Goal: Task Accomplishment & Management: Complete application form

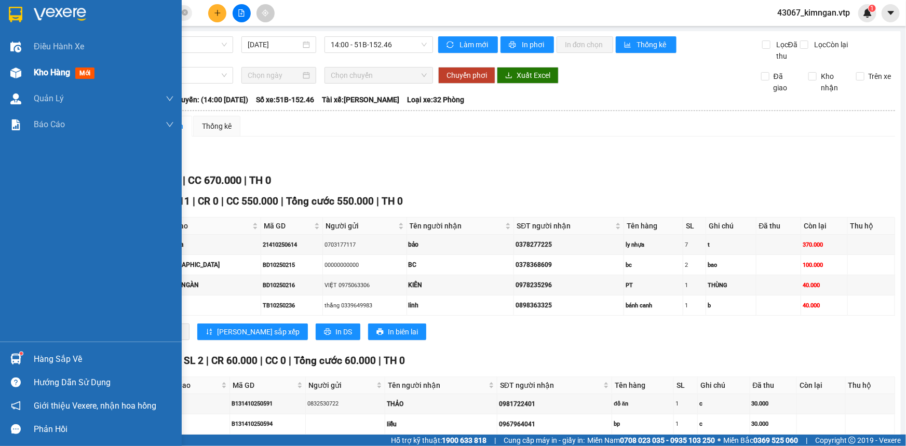
click at [21, 75] on div at bounding box center [16, 73] width 18 height 18
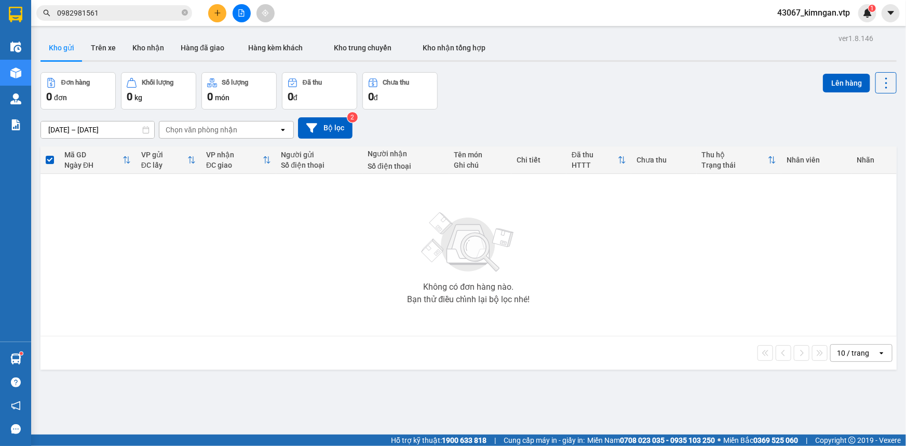
click at [213, 11] on button at bounding box center [217, 13] width 18 height 18
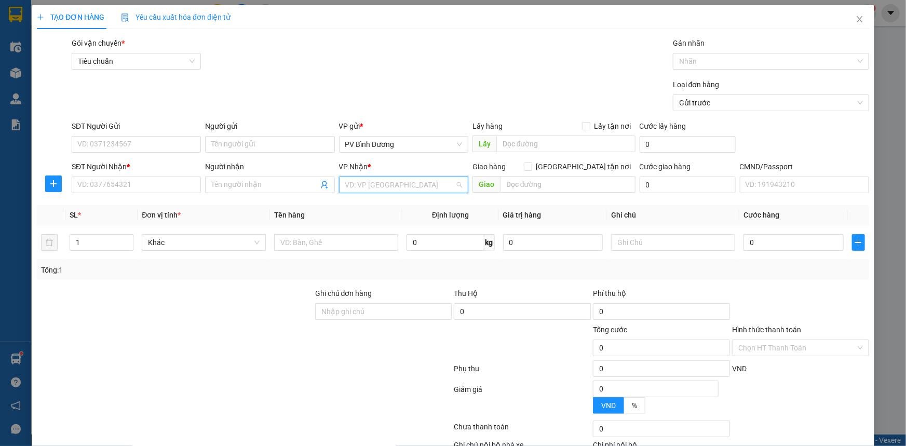
click at [376, 184] on input "search" at bounding box center [400, 185] width 110 height 16
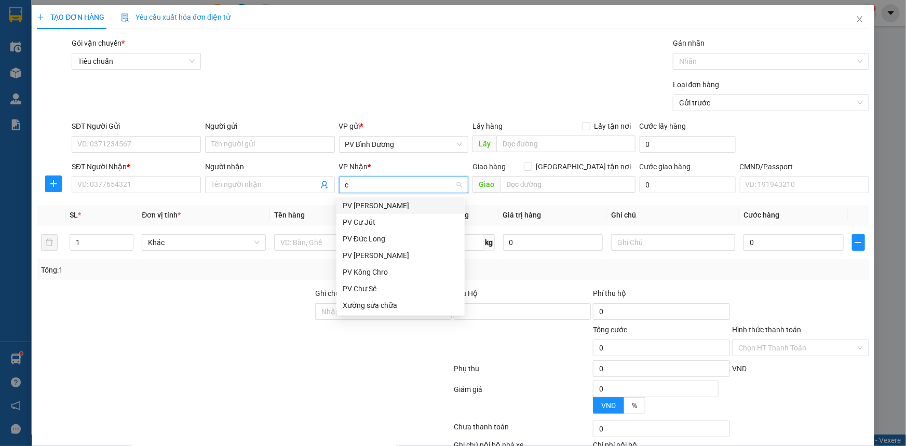
type input "cj"
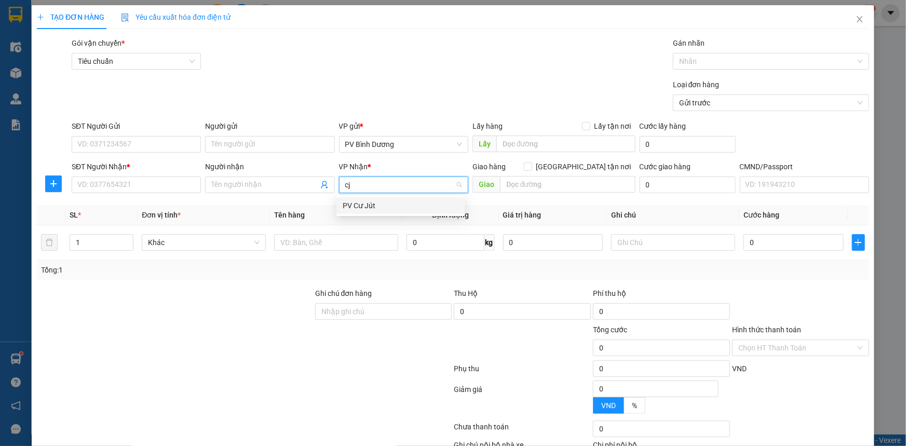
click at [362, 206] on div "PV Cư Jút" at bounding box center [401, 205] width 116 height 11
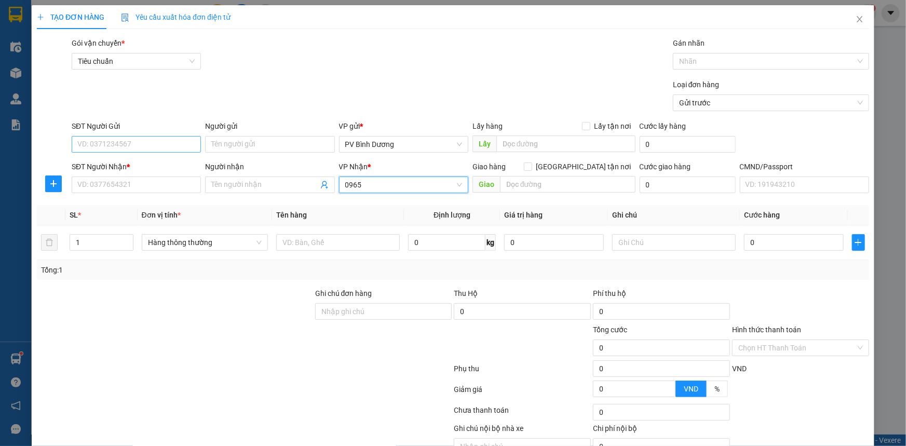
type input "0965"
click at [181, 148] on input "SĐT Người Gửi" at bounding box center [136, 144] width 129 height 17
click at [141, 171] on div "0965355711 - HÒA" at bounding box center [135, 165] width 128 height 17
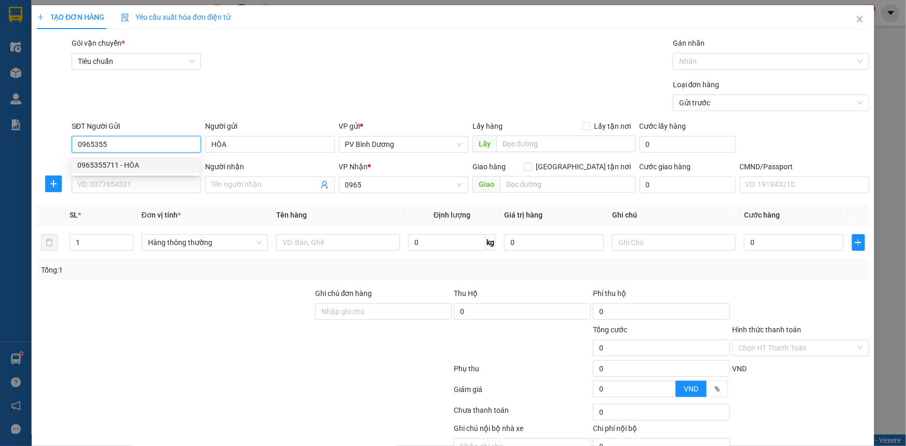
type input "0965355711"
type input "HÒA"
type input "0965355711"
drag, startPoint x: 381, startPoint y: 183, endPoint x: 209, endPoint y: 228, distance: 177.0
click at [209, 228] on div "Transit Pickup Surcharge Ids Transit Deliver Surcharge Ids Transit Deliver Surc…" at bounding box center [453, 258] width 832 height 442
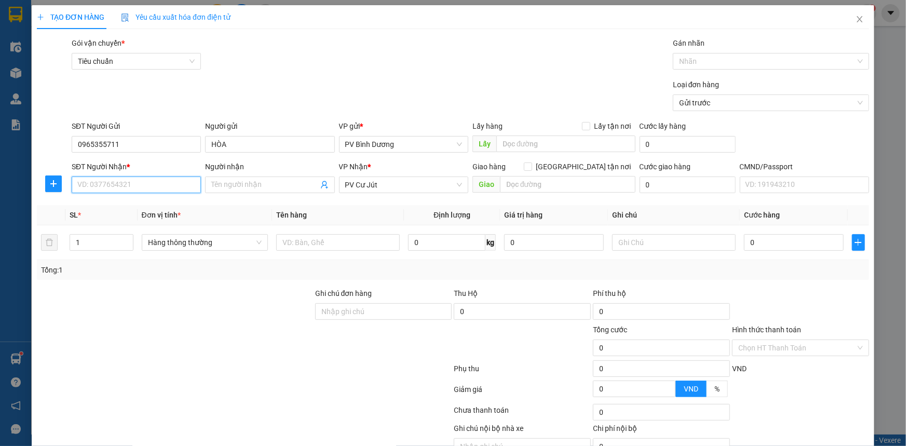
click at [157, 185] on input "SĐT Người Nhận *" at bounding box center [136, 185] width 129 height 17
click at [129, 206] on div "0976764244 - tuyến" at bounding box center [135, 205] width 116 height 11
type input "0976764244"
type input "tuyến"
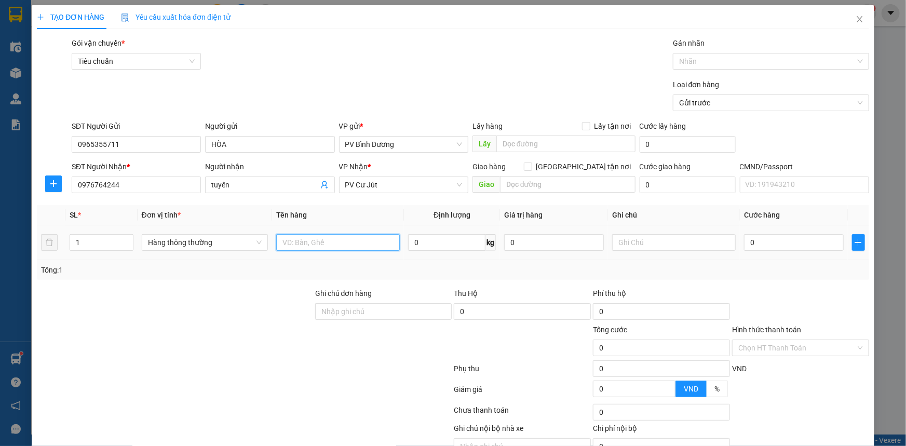
click at [334, 237] on input "text" at bounding box center [338, 242] width 124 height 17
type input "d"
type input "đồng hồ treo tường"
drag, startPoint x: 101, startPoint y: 237, endPoint x: 82, endPoint y: 236, distance: 18.7
click at [94, 237] on input "1" at bounding box center [101, 243] width 63 height 16
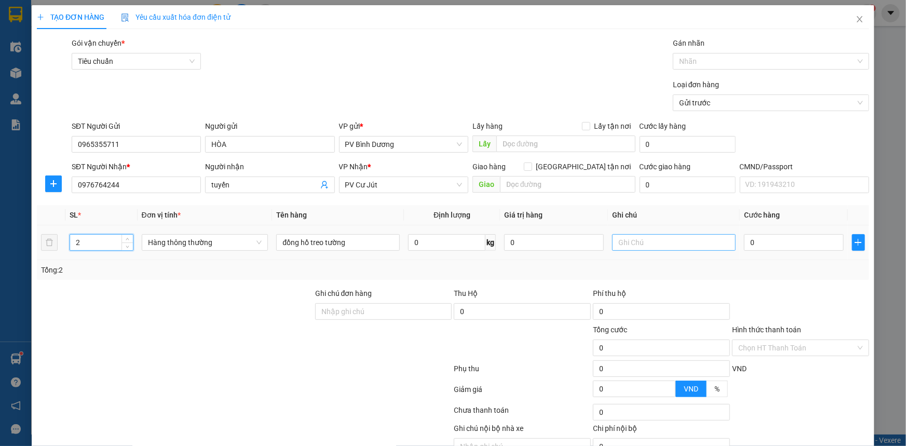
type input "2"
click at [652, 240] on input "text" at bounding box center [674, 242] width 124 height 17
type input "thùng xốp"
click at [784, 252] on div "0" at bounding box center [794, 242] width 100 height 21
click at [786, 246] on input "0" at bounding box center [794, 242] width 100 height 17
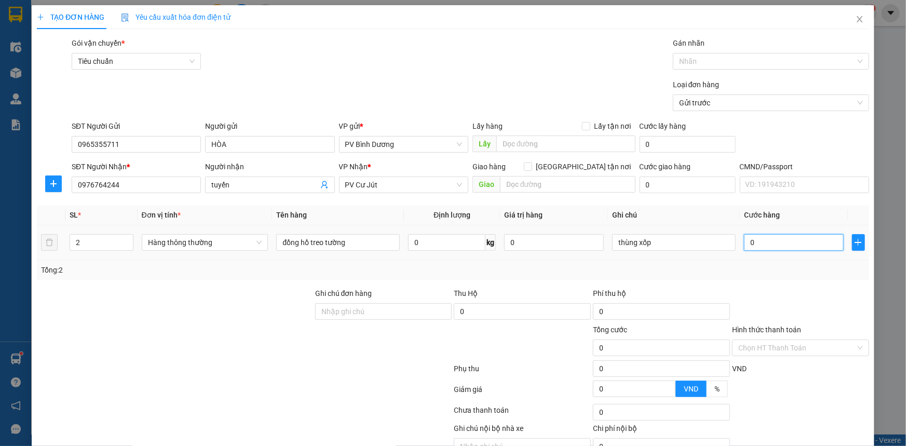
type input "1"
type input "10"
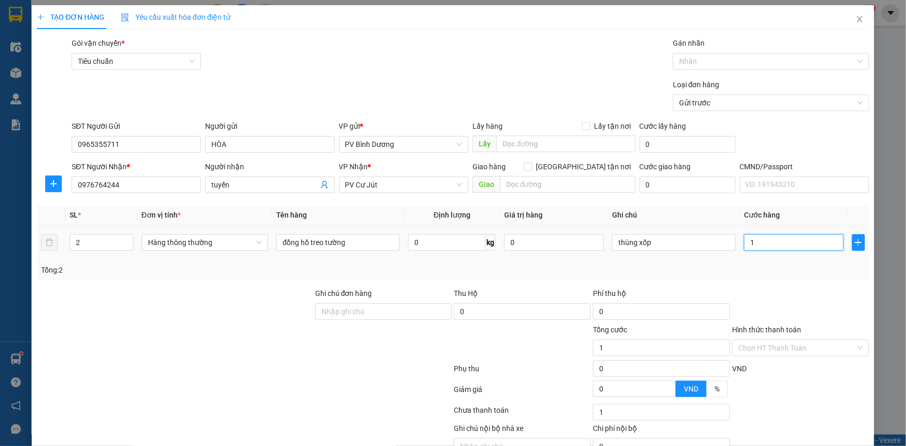
type input "10"
type input "100"
type input "1.000"
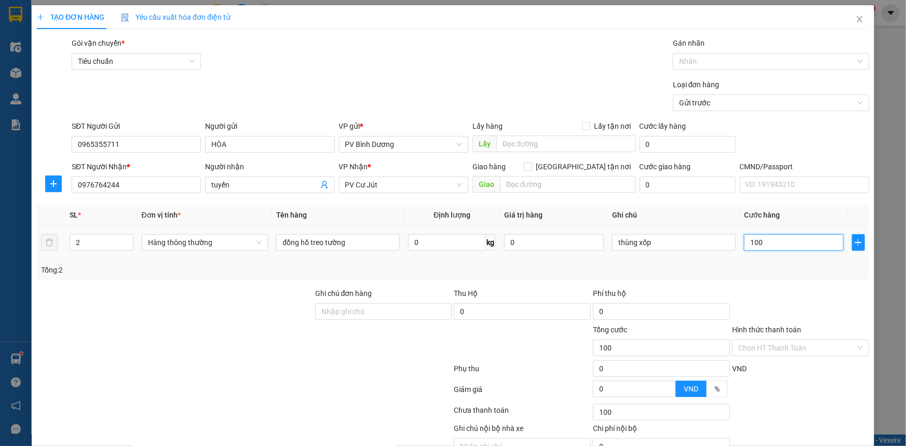
type input "1.000"
type input "10.000"
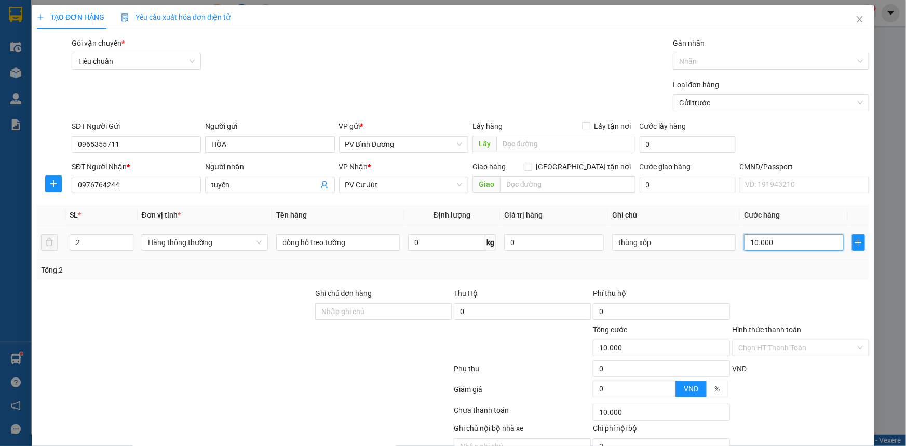
type input "100.000"
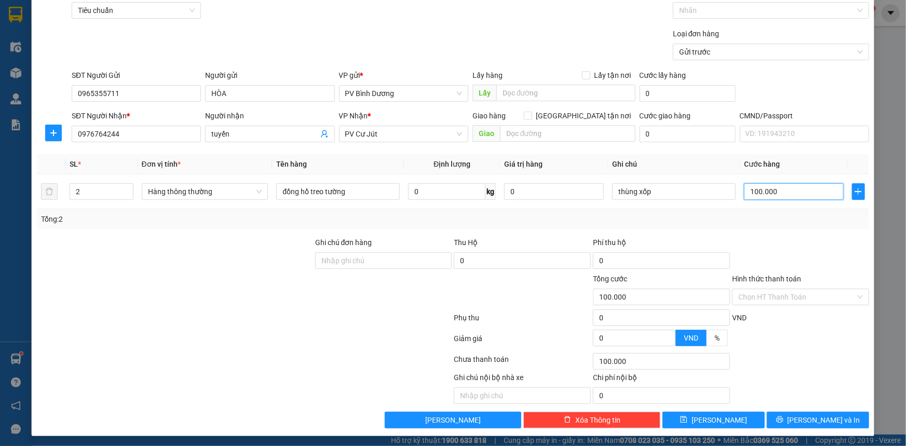
scroll to position [52, 0]
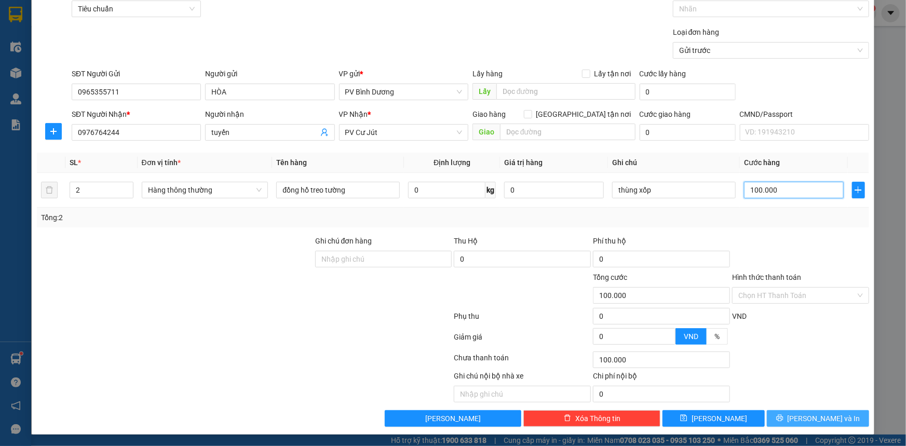
type input "100.000"
click at [814, 421] on span "[PERSON_NAME] và In" at bounding box center [824, 418] width 73 height 11
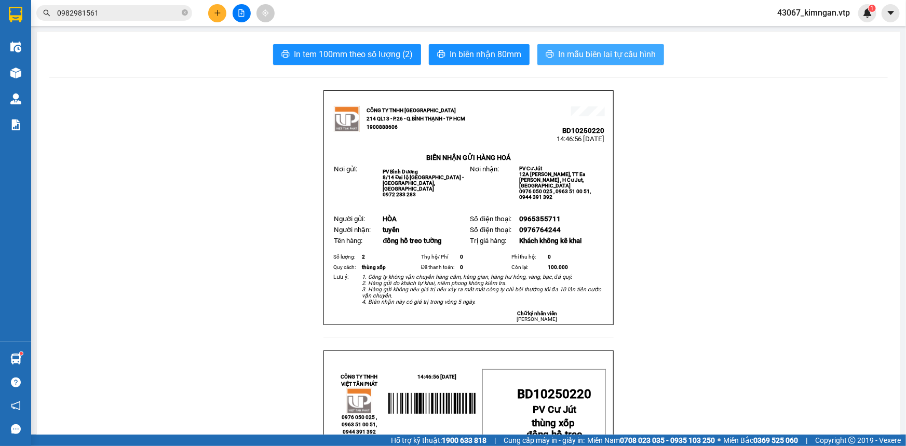
click at [568, 49] on span "In mẫu biên lai tự cấu hình" at bounding box center [607, 54] width 98 height 13
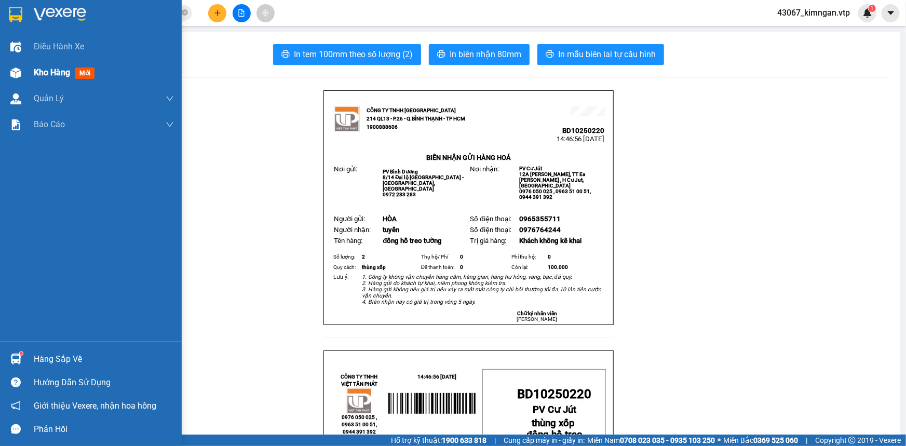
click at [58, 75] on span "Kho hàng" at bounding box center [52, 72] width 36 height 10
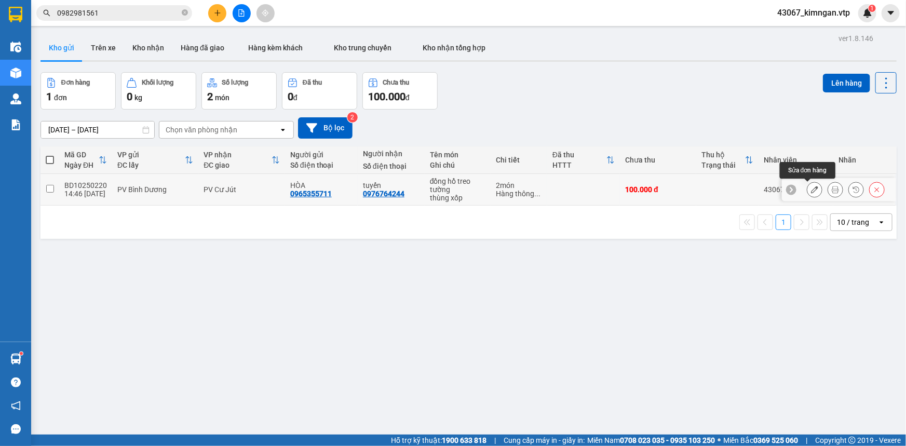
click at [811, 189] on icon at bounding box center [814, 189] width 7 height 7
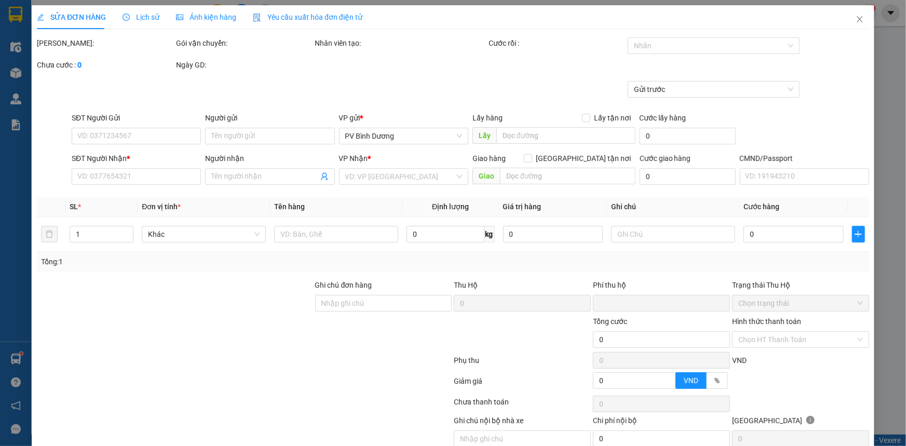
type input "0965355711"
type input "HÒA"
type input "0976764244"
type input "tuyến"
type input "0"
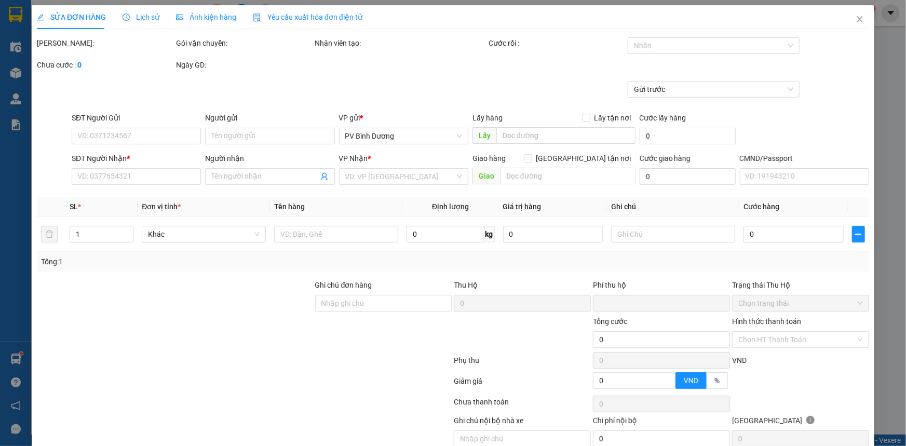
type input "100.000"
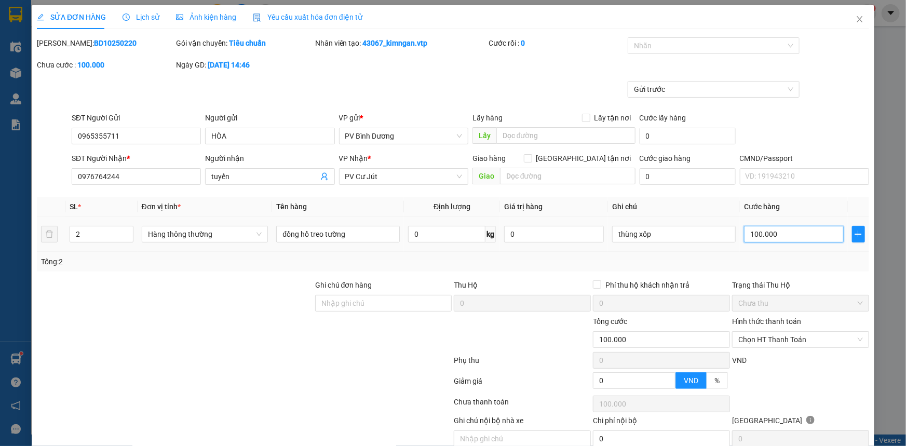
click at [784, 238] on input "100.000" at bounding box center [794, 234] width 100 height 17
type input "1"
type input "15"
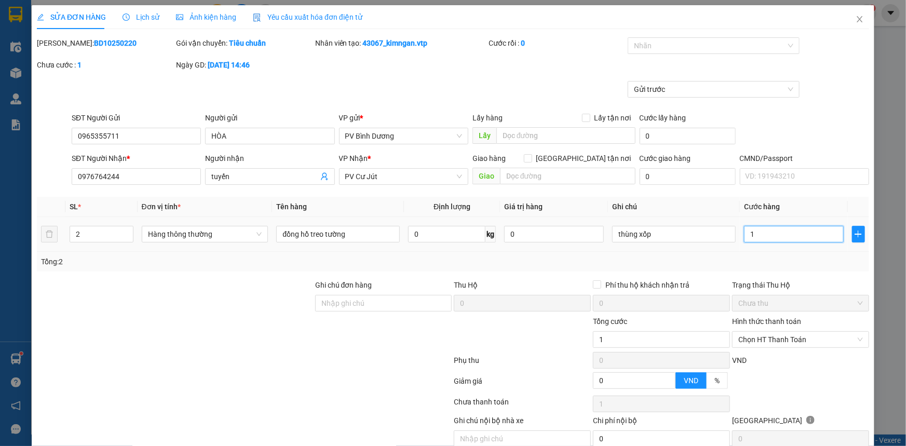
type input "15"
type input "150"
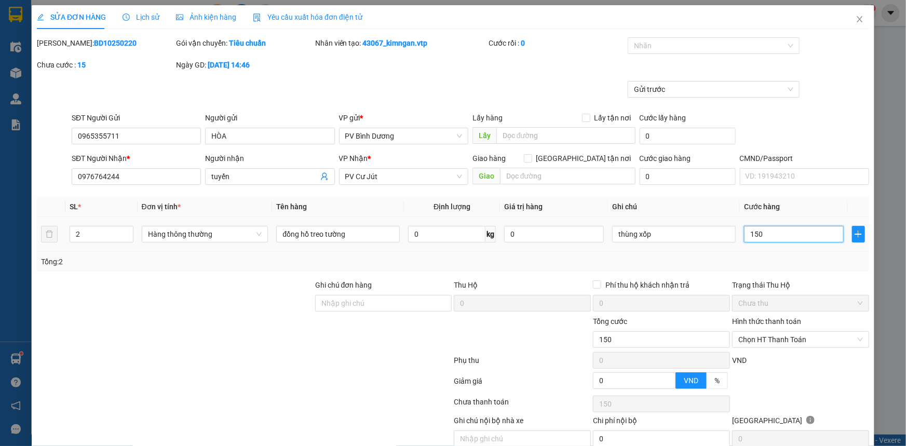
type input "1.500"
type input "15.000"
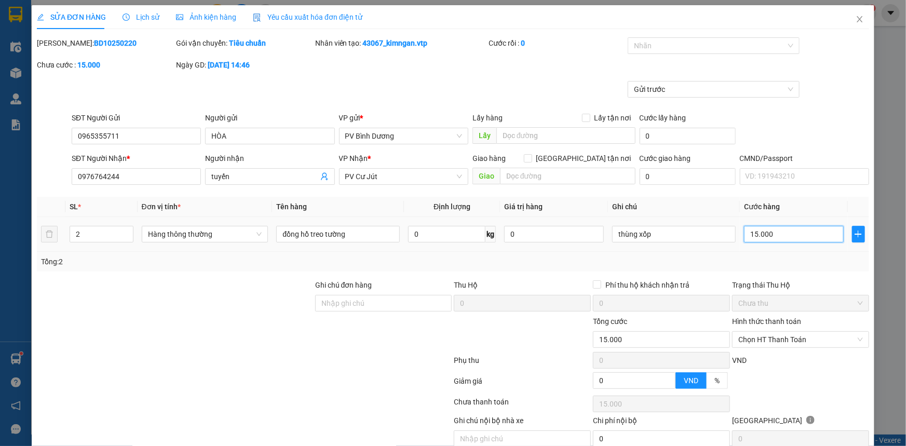
type input "150.000"
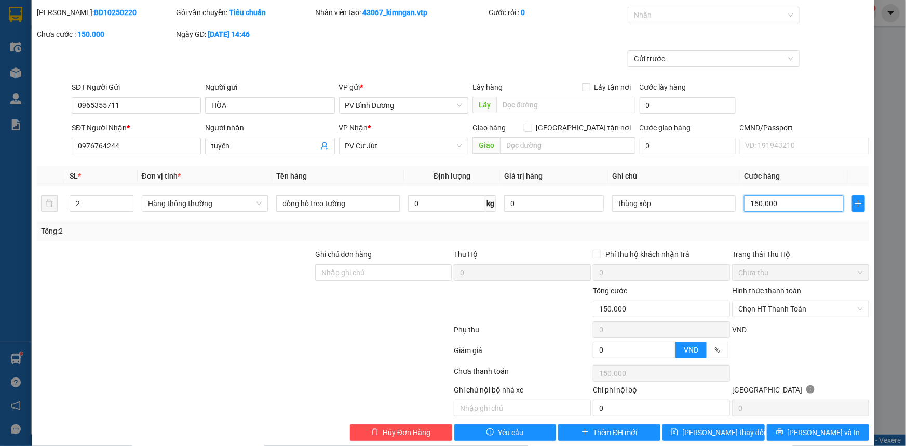
scroll to position [45, 0]
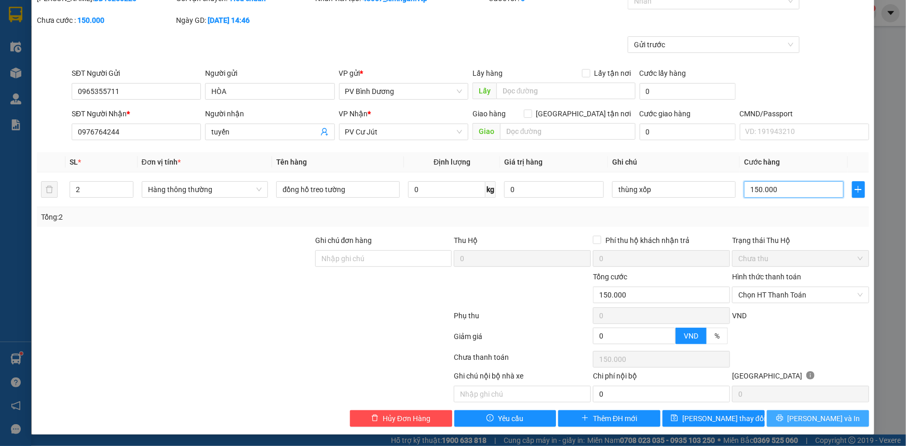
type input "150.000"
click at [802, 418] on button "[PERSON_NAME] và In" at bounding box center [818, 418] width 102 height 17
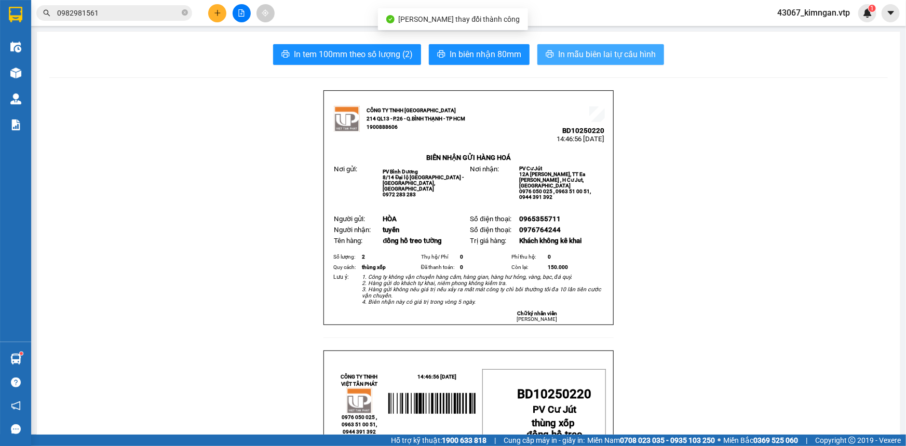
click at [602, 48] on button "In mẫu biên lai tự cấu hình" at bounding box center [600, 54] width 127 height 21
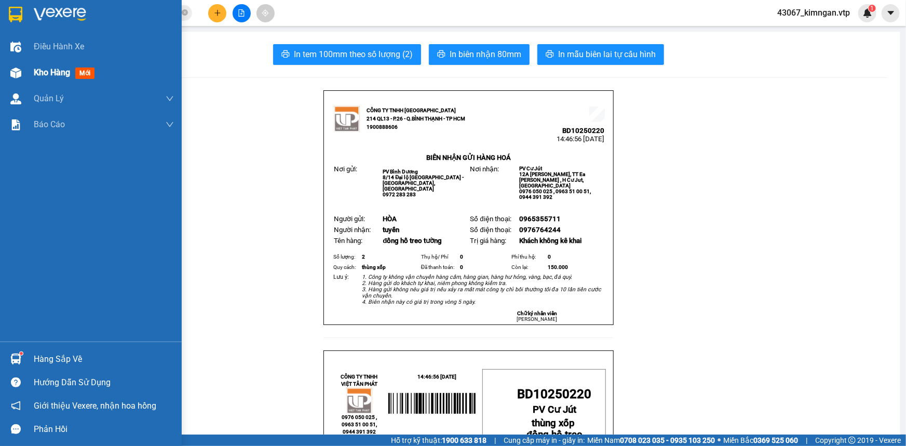
click at [34, 81] on div "Kho hàng mới" at bounding box center [104, 73] width 140 height 26
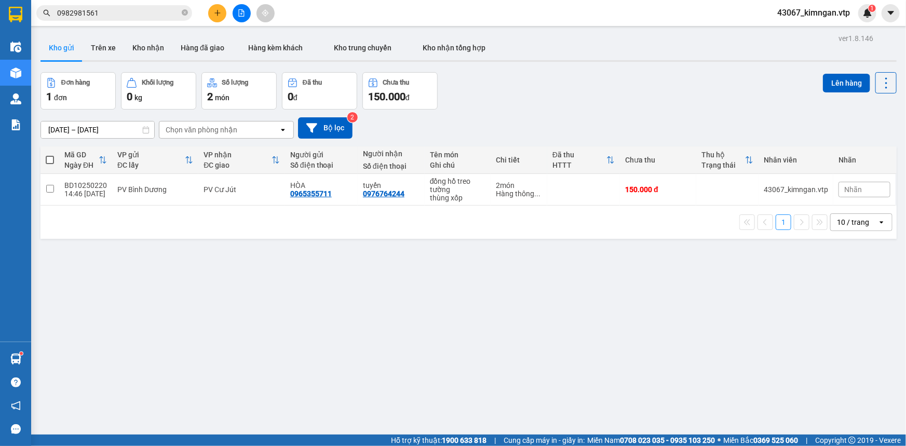
click at [42, 75] on button "Đơn hàng 1 đơn" at bounding box center [77, 90] width 75 height 37
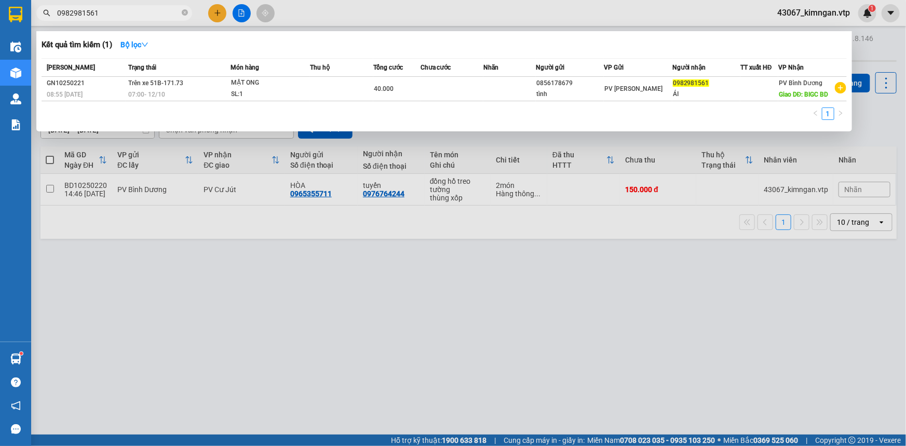
click at [129, 15] on input "0982981561" at bounding box center [118, 12] width 123 height 11
paste input "dm10250275"
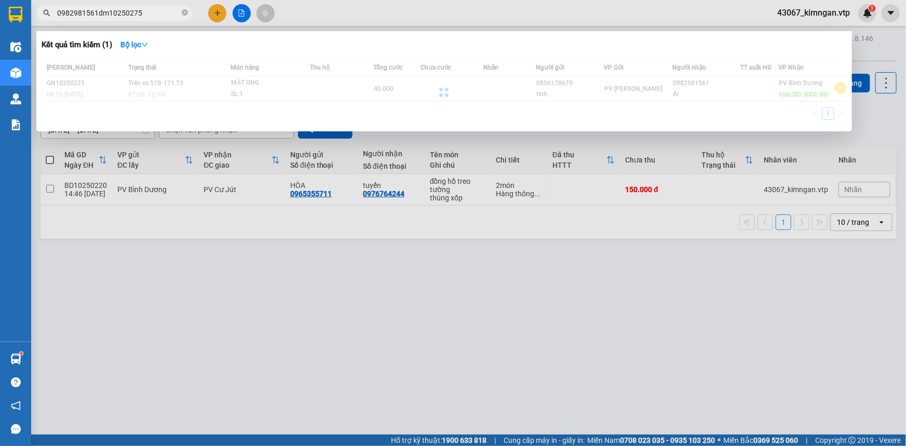
drag, startPoint x: 157, startPoint y: 11, endPoint x: 69, endPoint y: 13, distance: 88.3
click at [74, 14] on input "0982981561dm10250275" at bounding box center [118, 12] width 123 height 11
paste input "text"
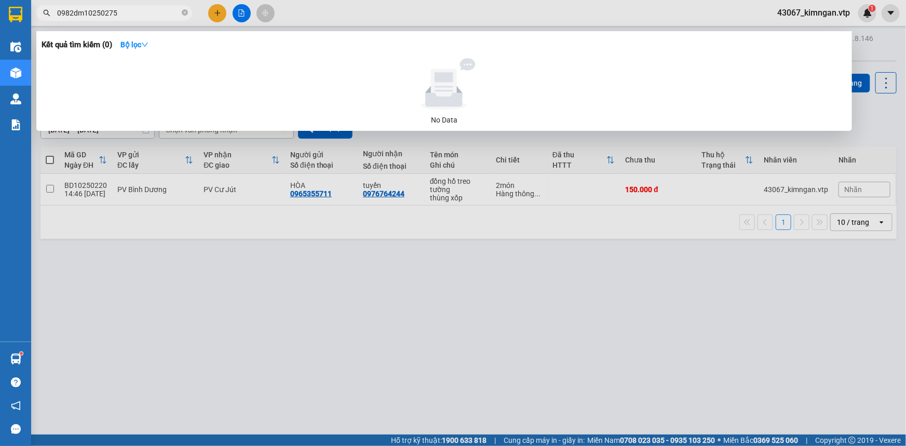
drag, startPoint x: 138, startPoint y: 12, endPoint x: 9, endPoint y: 20, distance: 129.5
click at [43, 22] on div "Kết quả tìm kiếm ( 0 ) Bộ lọc No Data 0982dm10250275" at bounding box center [101, 13] width 202 height 18
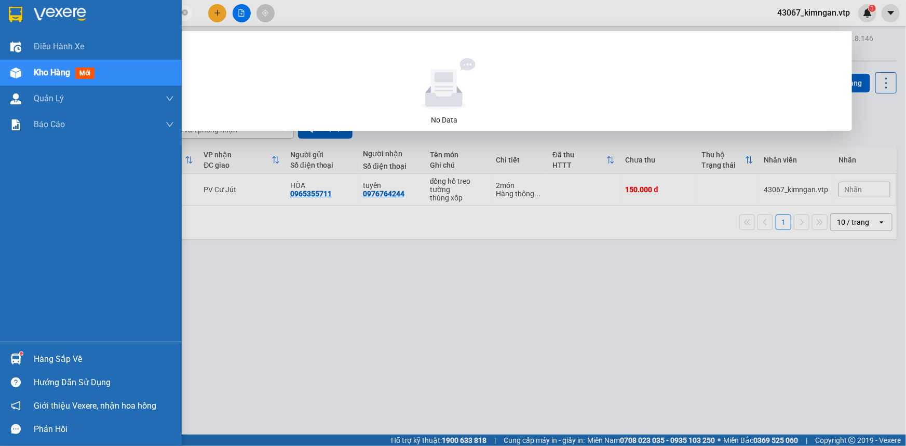
paste input "text"
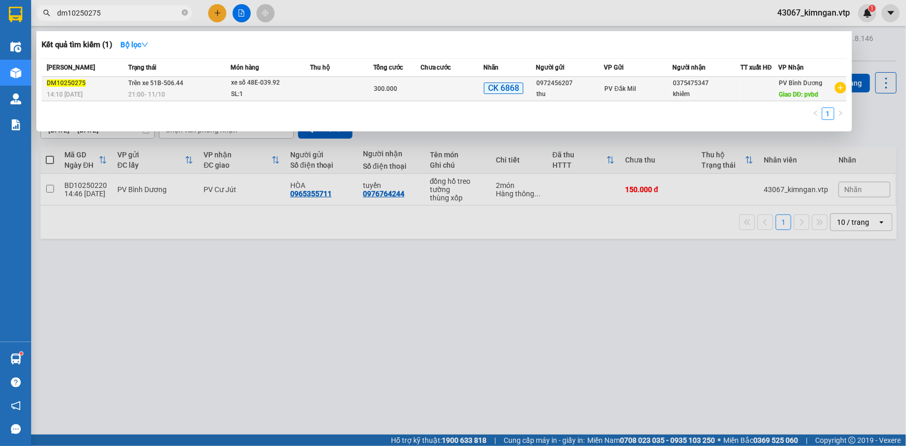
type input "dm10250275"
click at [171, 87] on span "Trên xe 51B-506.44" at bounding box center [155, 82] width 55 height 7
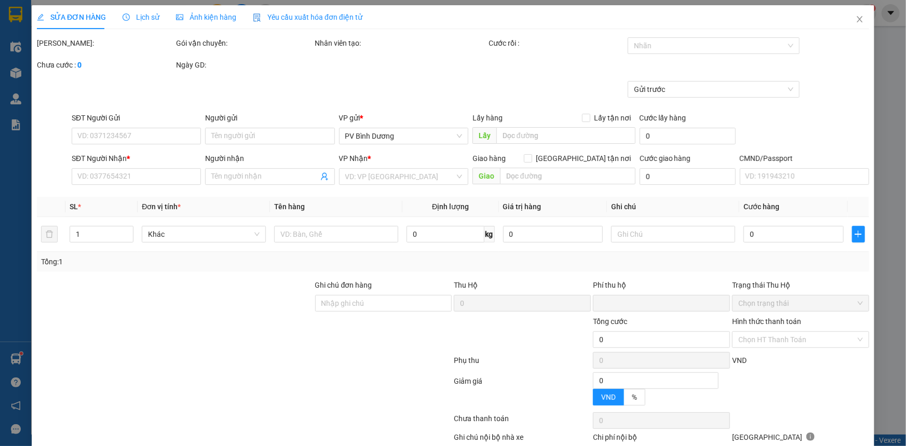
type input "15.000"
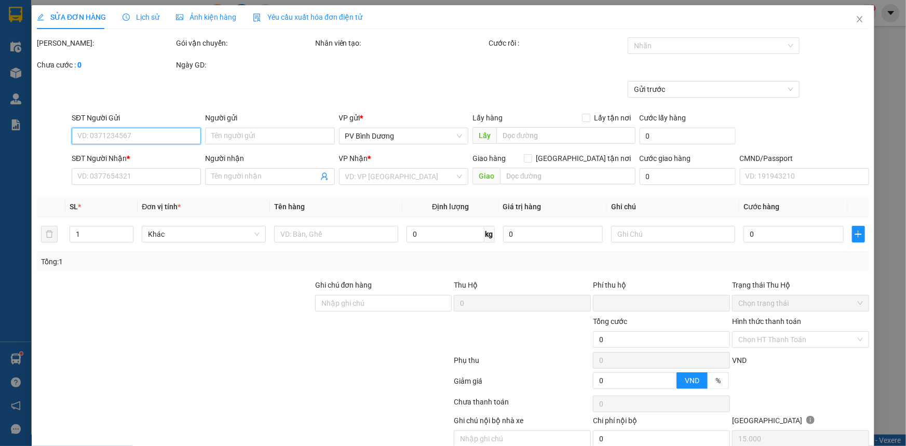
type input "0972456207"
type input "thu"
type input "0375475347"
type input "khiêm"
type input "pvbd"
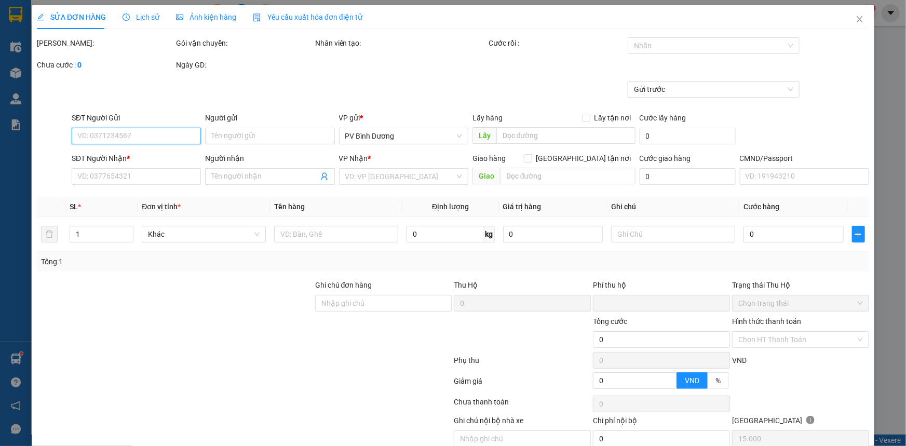
type input "xe số+cv+ck-ck 68-300k-11/10-14h10"
type input "0"
type input "300.000"
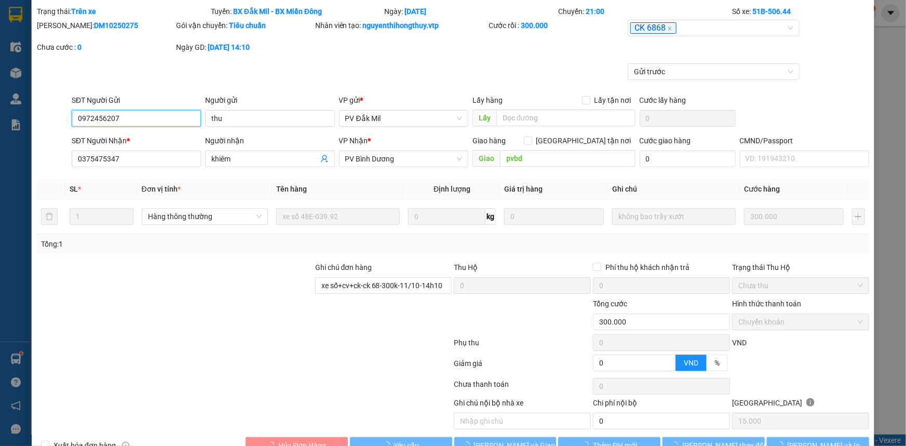
scroll to position [59, 0]
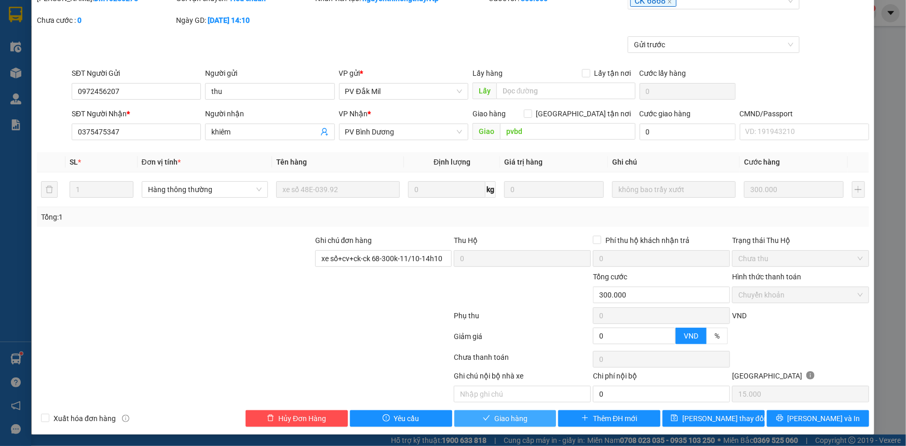
click at [519, 417] on span "Giao hàng" at bounding box center [510, 418] width 33 height 11
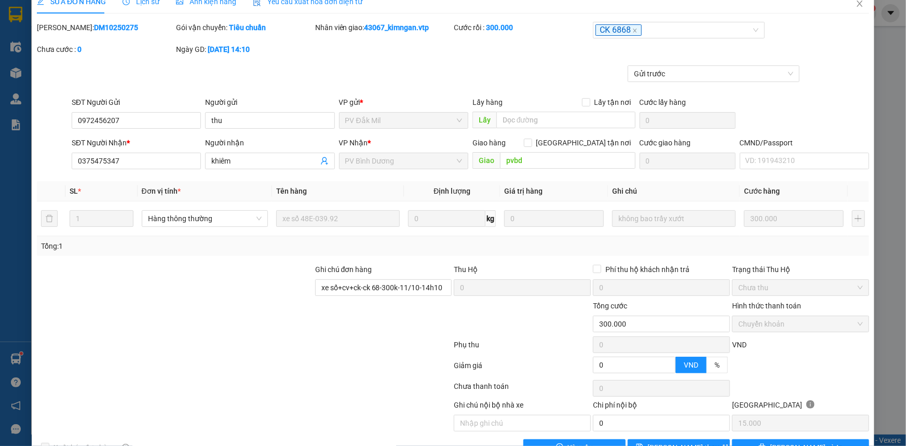
scroll to position [0, 0]
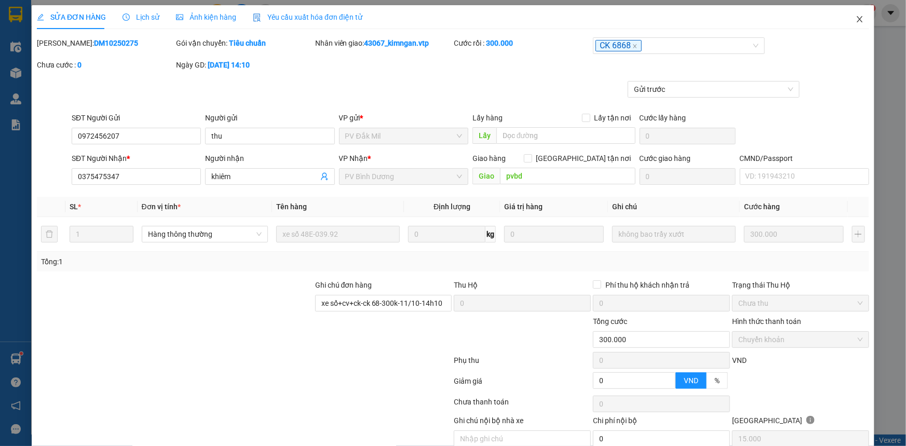
click at [854, 24] on span "Close" at bounding box center [859, 19] width 29 height 29
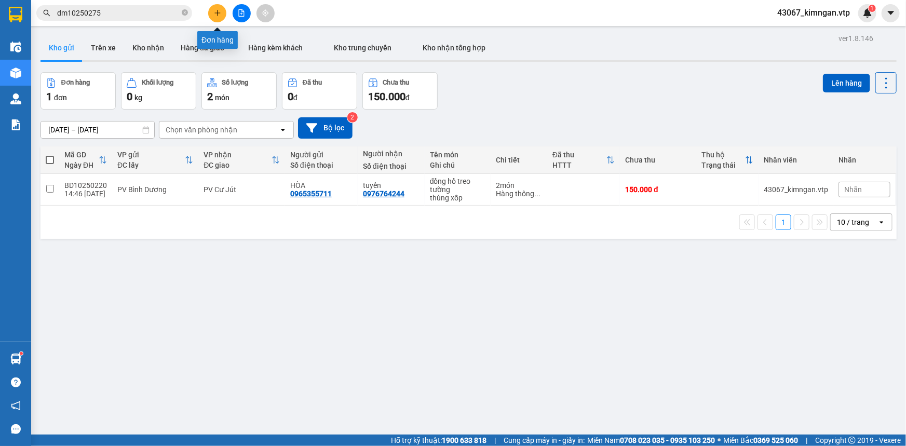
click at [215, 17] on button at bounding box center [217, 13] width 18 height 18
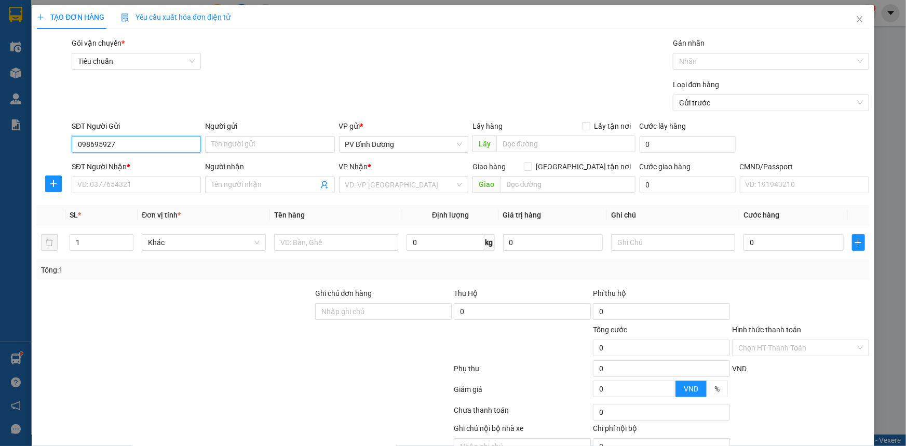
type input "0986959279"
click at [166, 169] on div "0986959279 - [PERSON_NAME]" at bounding box center [135, 164] width 116 height 11
type input "thịnh"
type input "0981256261"
type input "mậu"
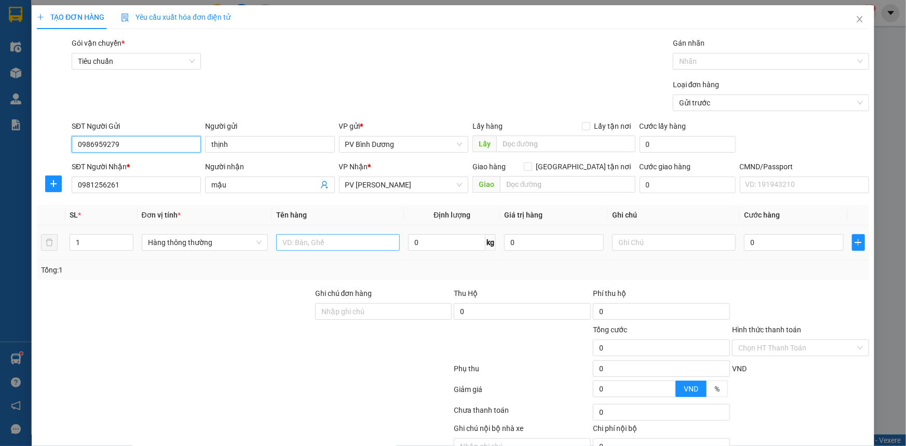
type input "0986959279"
click at [341, 246] on input "text" at bounding box center [338, 242] width 124 height 17
type input "r"
type input "thuốc"
click at [641, 240] on input "text" at bounding box center [674, 242] width 124 height 17
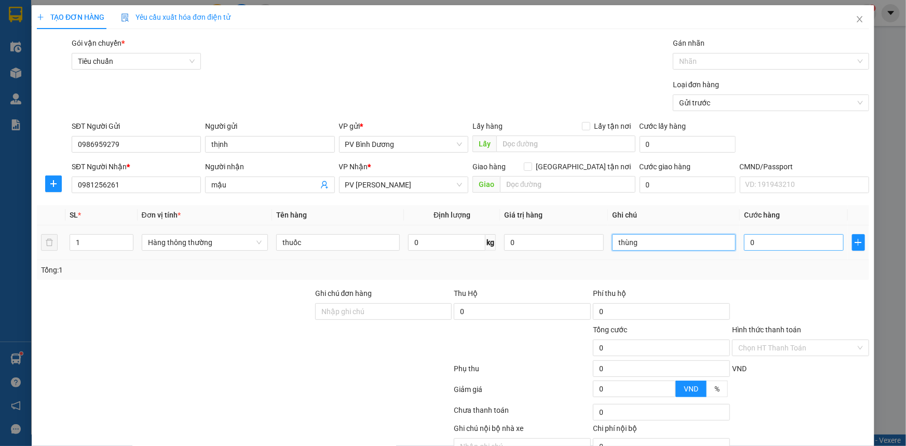
type input "thùng"
click at [779, 245] on input "0" at bounding box center [794, 242] width 100 height 17
type input "5"
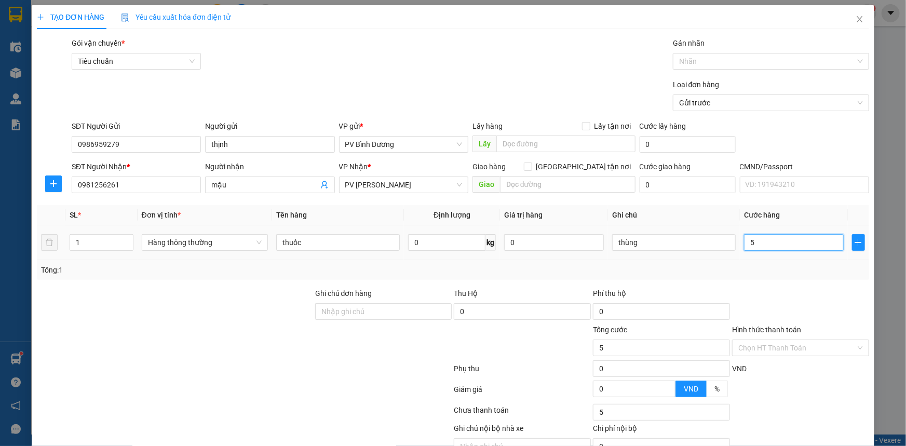
type input "50"
type input "500"
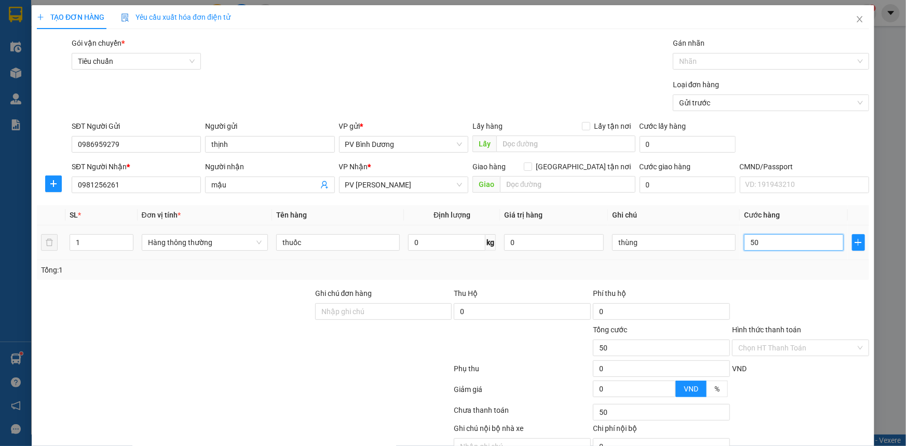
type input "500"
type input "5.000"
type input "50.000"
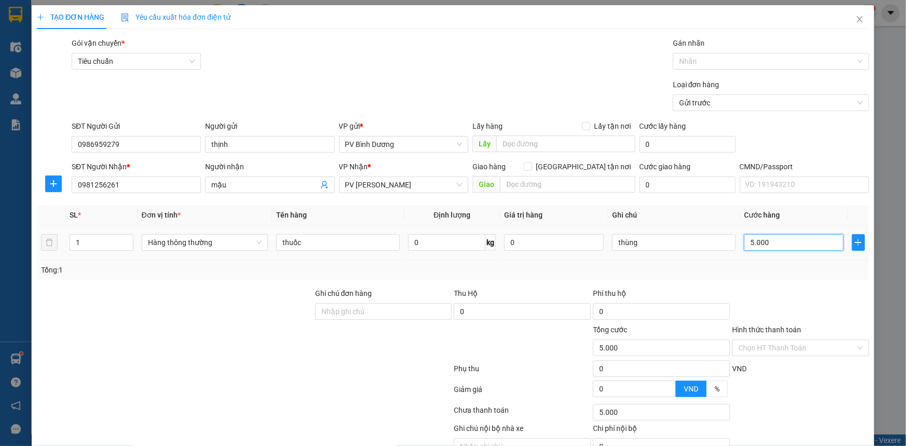
type input "50.000"
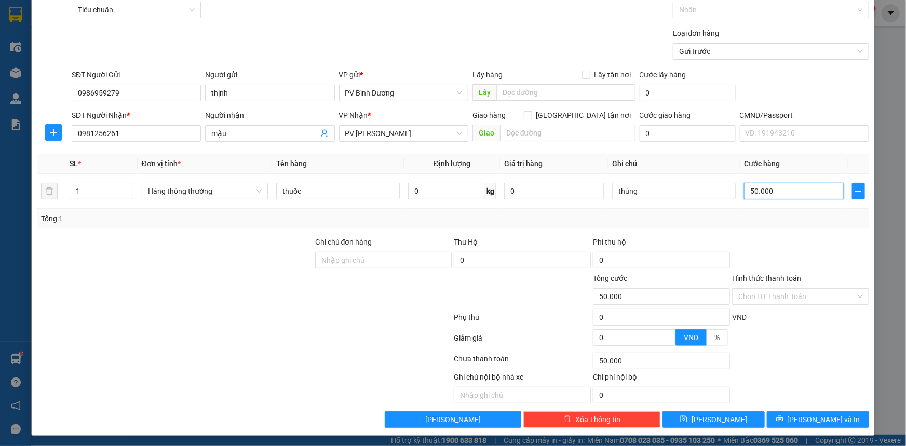
scroll to position [52, 0]
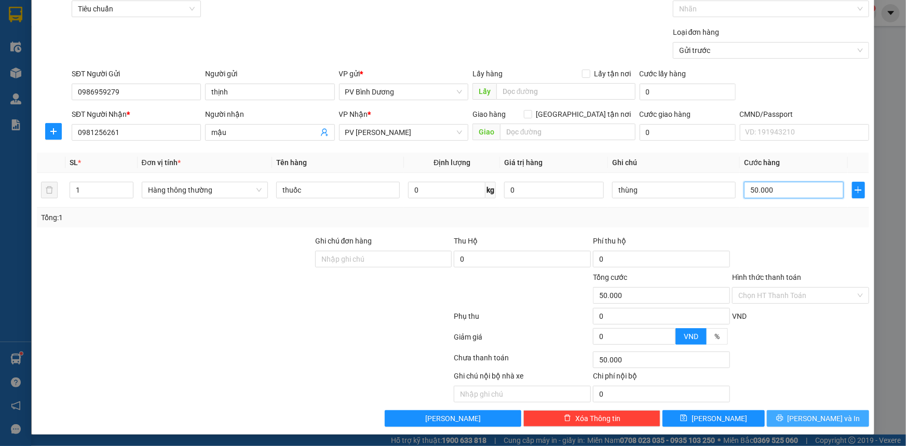
type input "50.000"
click at [791, 412] on button "[PERSON_NAME] và In" at bounding box center [818, 418] width 102 height 17
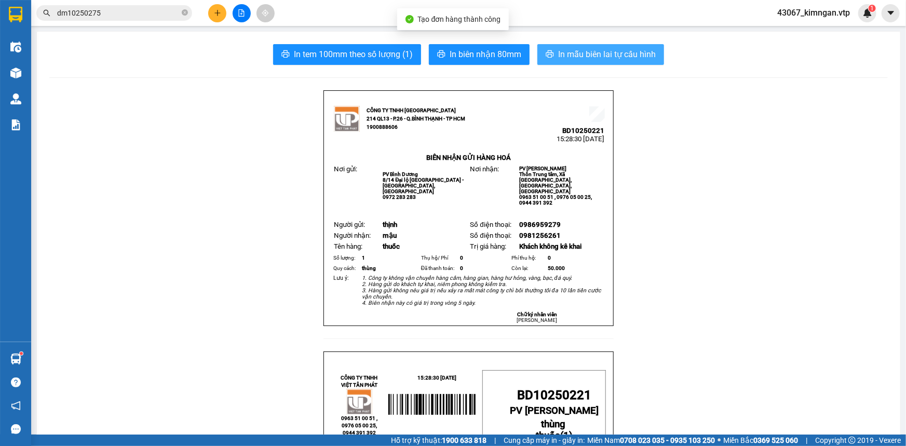
click at [630, 58] on span "In mẫu biên lai tự cấu hình" at bounding box center [607, 54] width 98 height 13
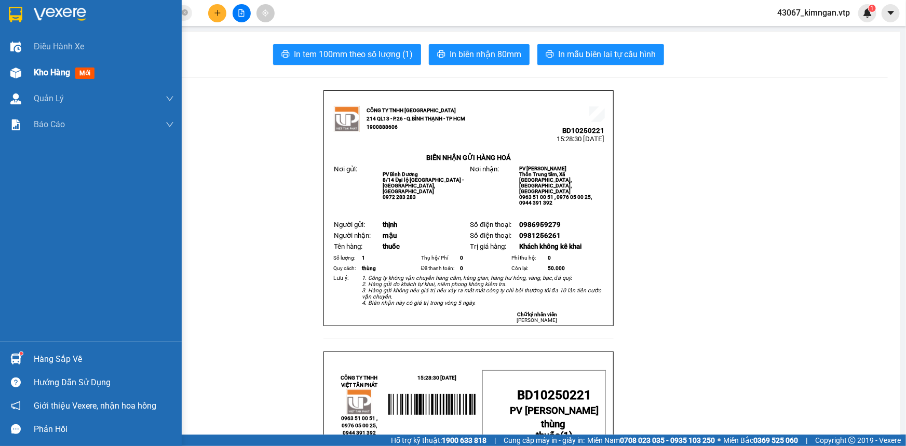
click at [14, 74] on img at bounding box center [15, 72] width 11 height 11
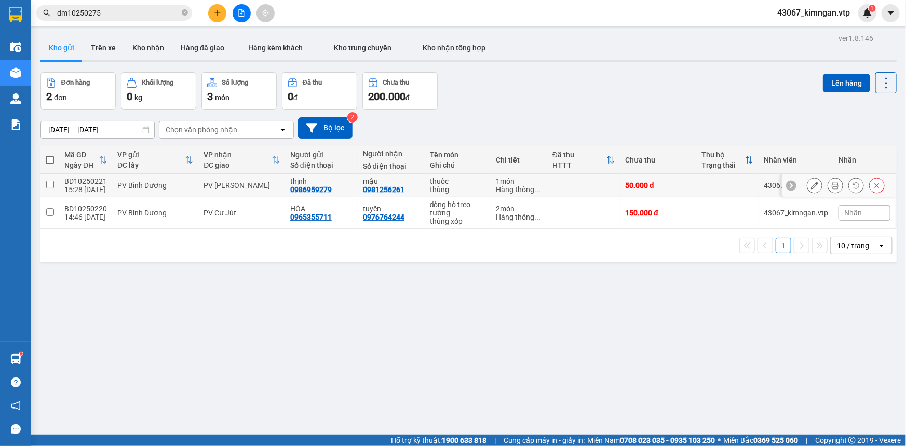
click at [53, 185] on input "checkbox" at bounding box center [50, 185] width 8 height 8
checkbox input "true"
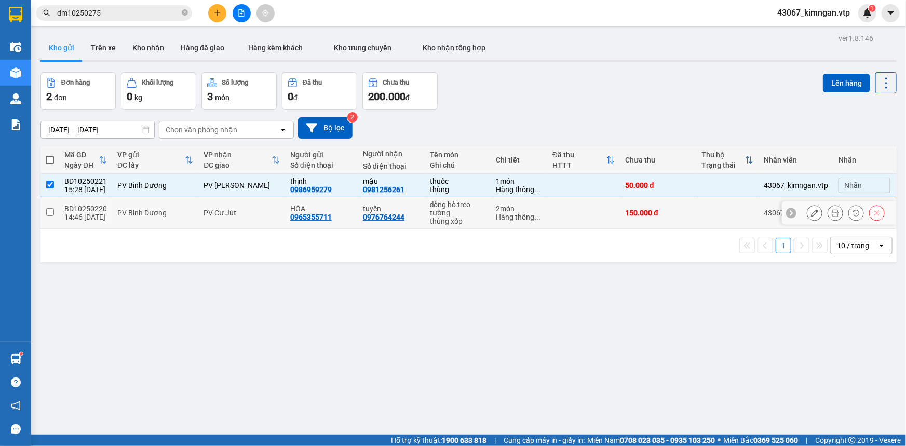
click at [53, 207] on td at bounding box center [49, 213] width 19 height 32
checkbox input "true"
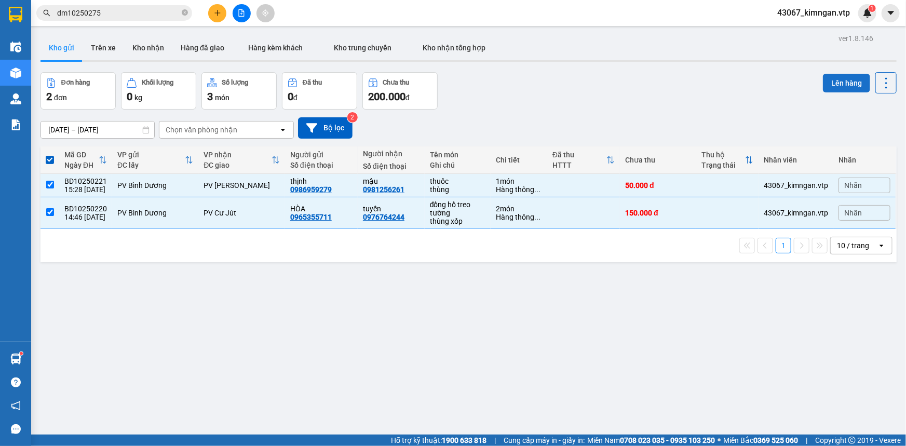
click at [839, 80] on button "Lên hàng" at bounding box center [846, 83] width 47 height 19
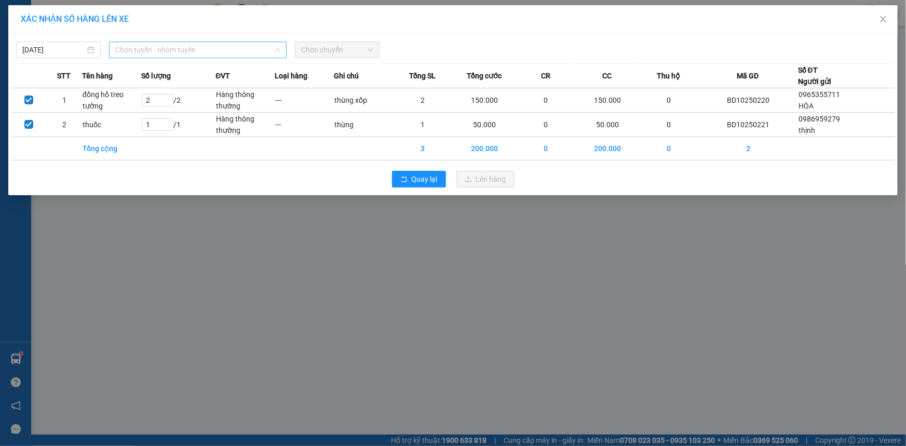
click at [219, 51] on span "Chọn tuyến - nhóm tuyến" at bounding box center [197, 50] width 165 height 16
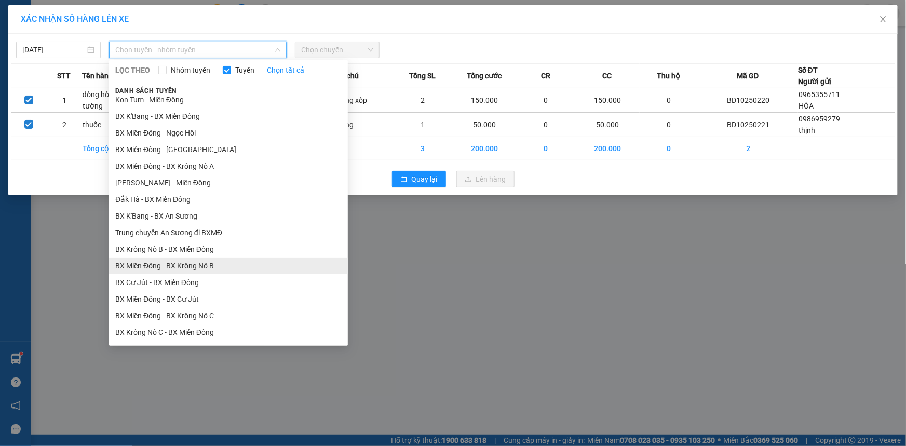
scroll to position [236, 0]
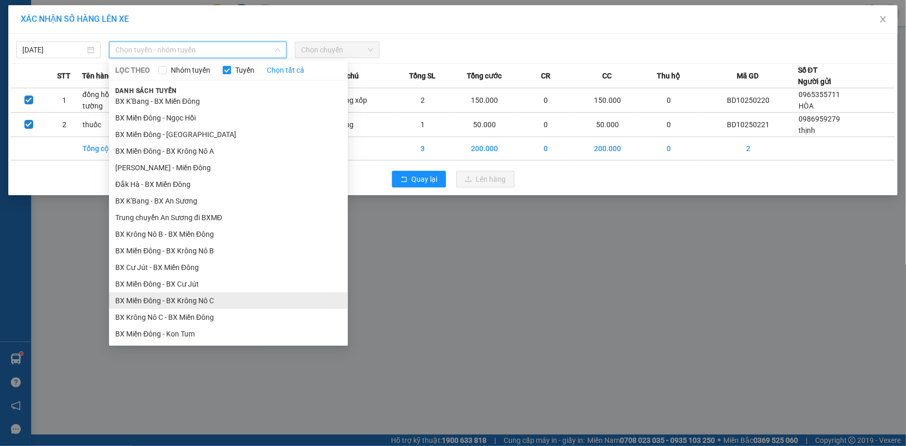
click at [200, 293] on li "BX Miền Đông - BX Krông Nô C" at bounding box center [228, 300] width 239 height 17
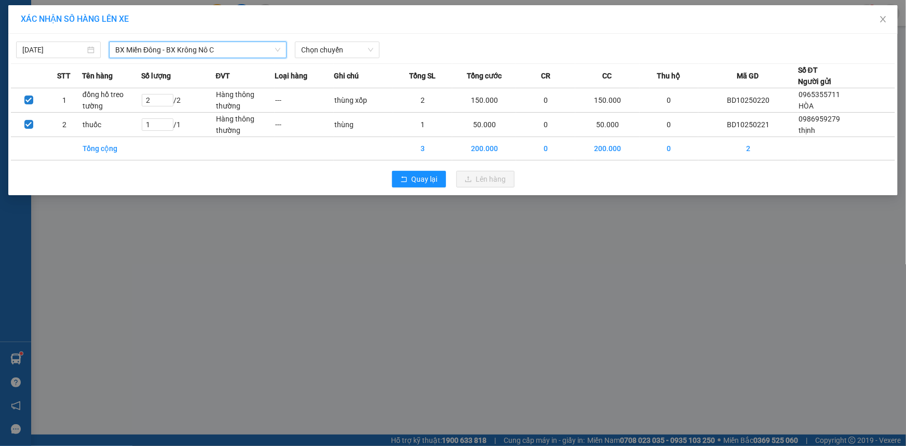
click at [240, 50] on span "BX Miền Đông - BX Krông Nô C" at bounding box center [197, 50] width 165 height 16
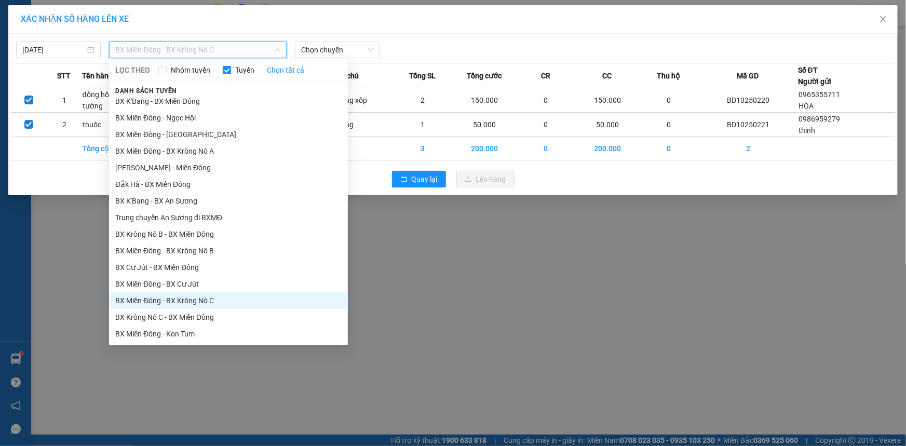
click at [241, 47] on span "BX Miền Đông - BX Krông Nô C" at bounding box center [197, 50] width 165 height 16
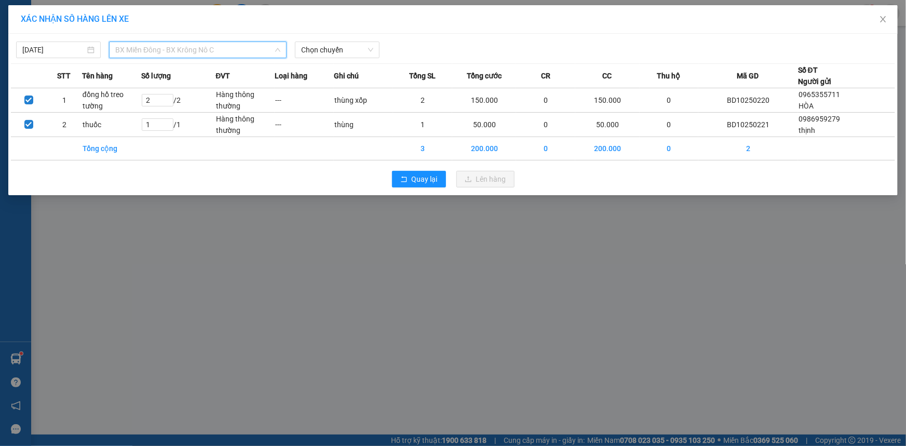
click at [237, 43] on span "BX Miền Đông - BX Krông Nô C" at bounding box center [197, 50] width 165 height 16
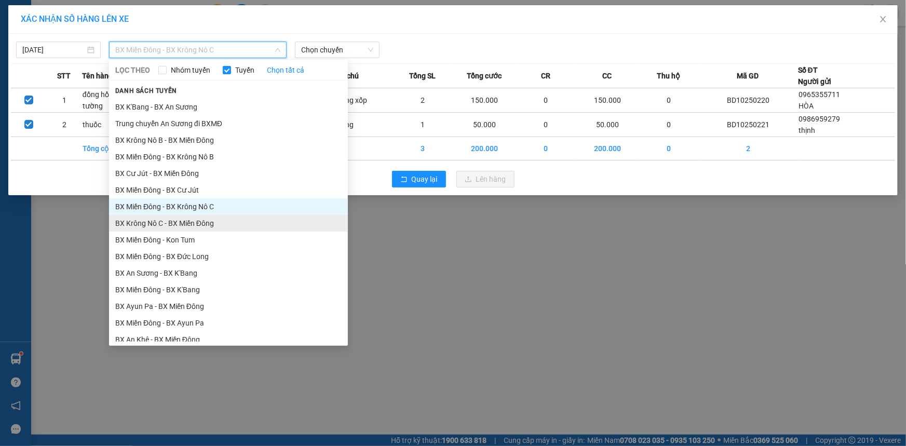
scroll to position [330, 0]
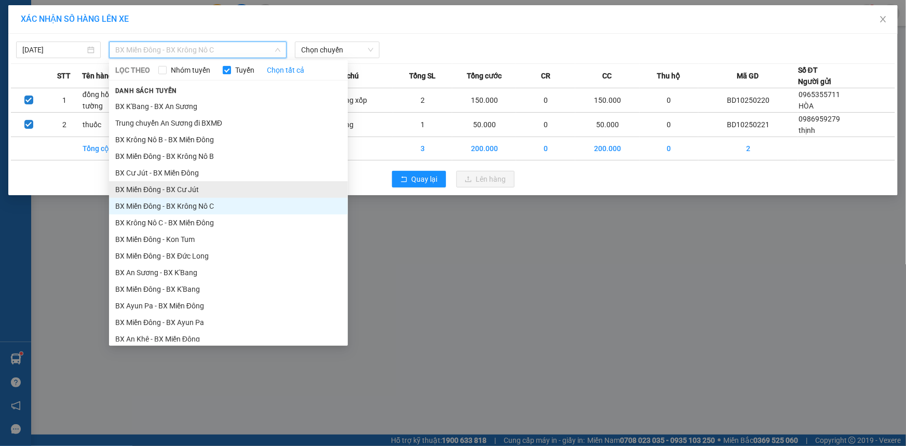
click at [213, 189] on li "BX Miền Đông - BX Cư Jút" at bounding box center [228, 189] width 239 height 17
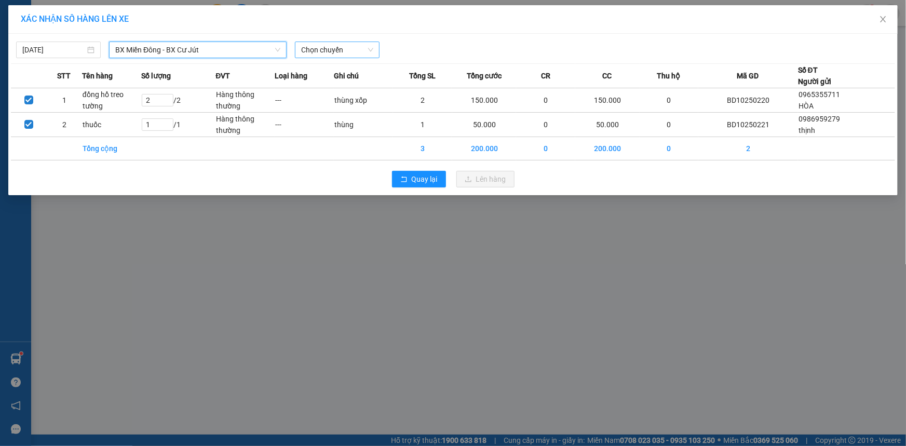
click at [338, 47] on span "Chọn chuyến" at bounding box center [337, 50] width 72 height 16
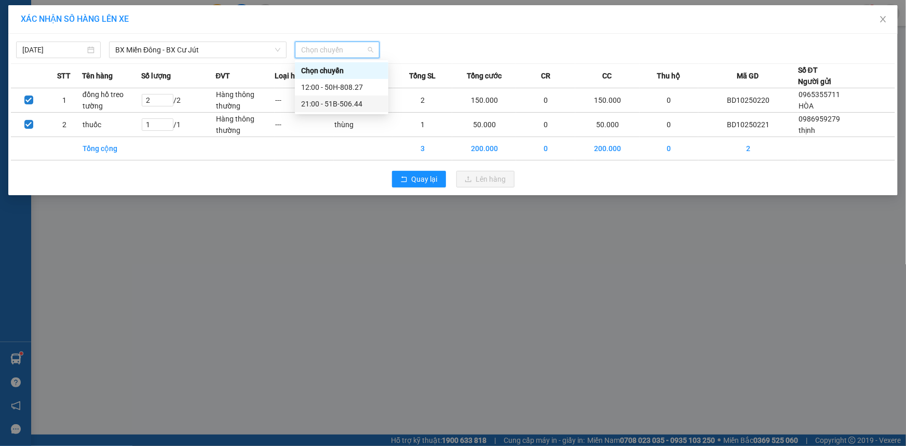
click at [332, 104] on div "21:00 - 51B-506.44" at bounding box center [341, 103] width 81 height 11
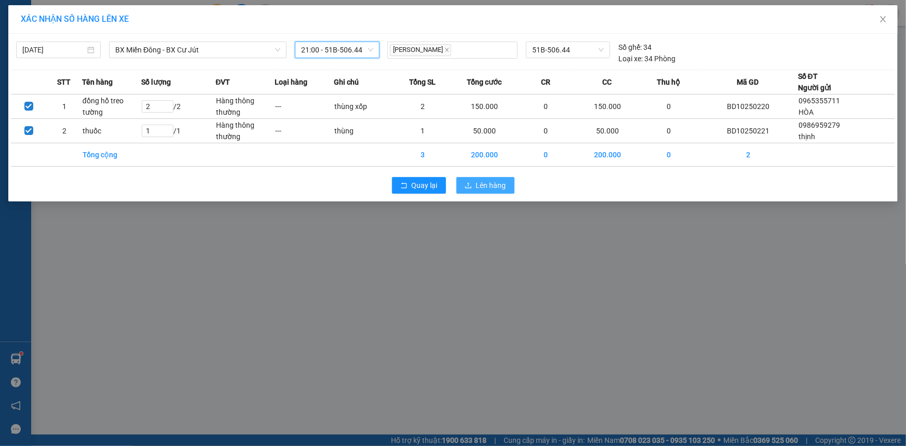
click at [490, 186] on span "Lên hàng" at bounding box center [491, 185] width 30 height 11
